Goal: Connect with others: Participate in discussion

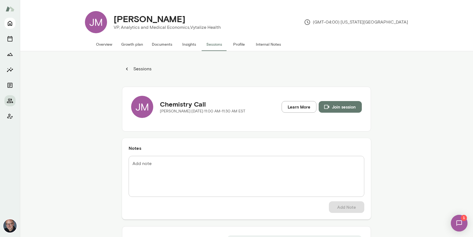
click at [8, 26] on icon "Home" at bounding box center [10, 23] width 7 height 7
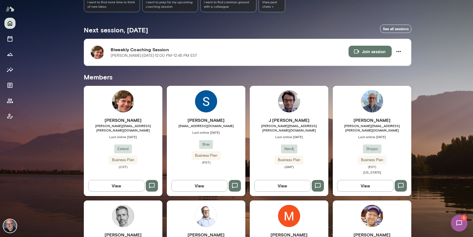
scroll to position [117, 0]
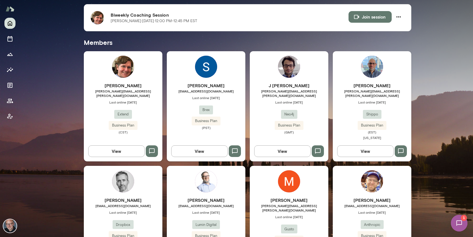
click at [137, 100] on span "Last online [DATE]" at bounding box center [123, 102] width 79 height 4
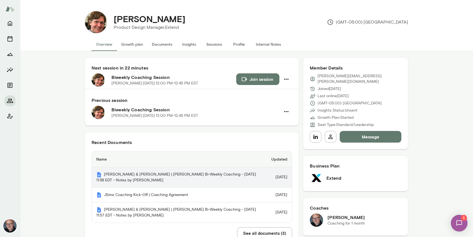
click at [164, 173] on th "[PERSON_NAME] & [PERSON_NAME] | [PERSON_NAME] Bi-Weekly Coaching - [DATE] 11:59…" at bounding box center [179, 177] width 175 height 20
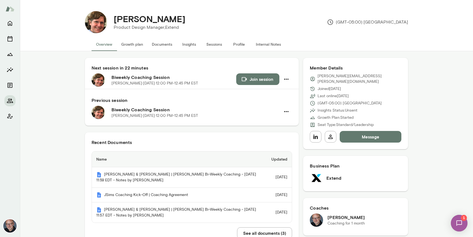
click at [463, 224] on img at bounding box center [459, 223] width 23 height 23
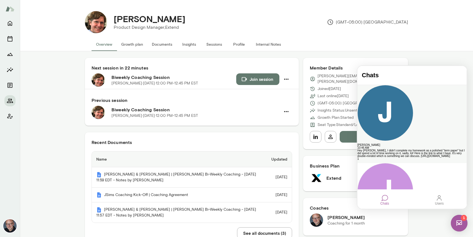
click at [418, 149] on div "Hey [PERSON_NAME], I didn't complete my homework as a polished "term paper" but…" at bounding box center [411, 153] width 109 height 8
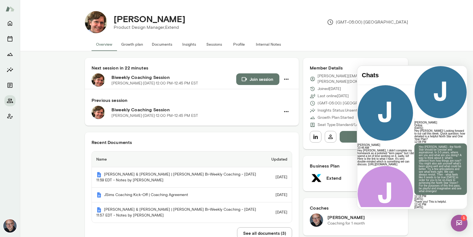
scroll to position [270, 0]
click at [414, 225] on link "[URL][DOMAIN_NAME]" at bounding box center [434, 228] width 40 height 6
click at [259, 79] on button "Join session" at bounding box center [257, 79] width 43 height 12
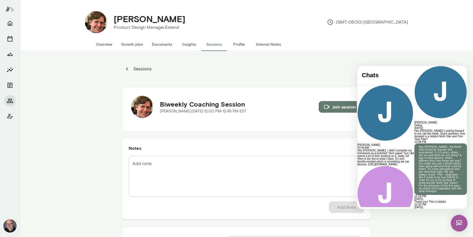
click at [414, 225] on link "[URL][DOMAIN_NAME]" at bounding box center [434, 228] width 40 height 6
